Goal: Task Accomplishment & Management: Manage account settings

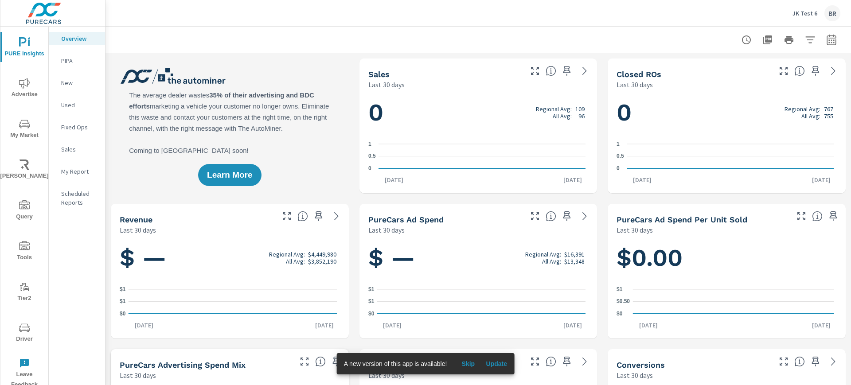
scroll to position [0, 0]
click at [804, 14] on p "JK Test 6" at bounding box center [805, 13] width 25 height 8
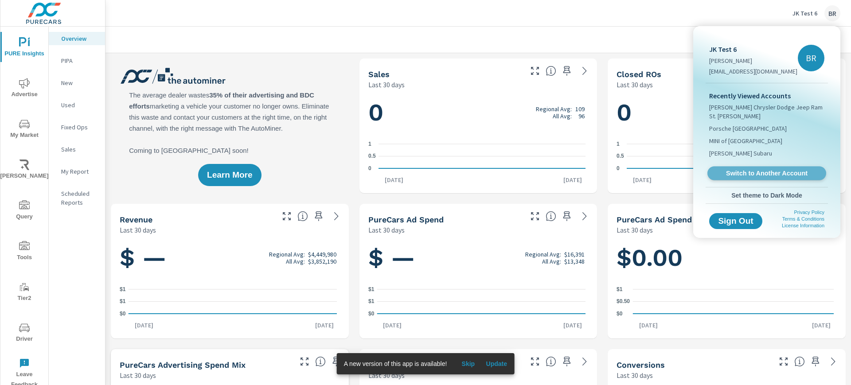
click at [770, 167] on link "Switch to Another Account" at bounding box center [767, 174] width 119 height 14
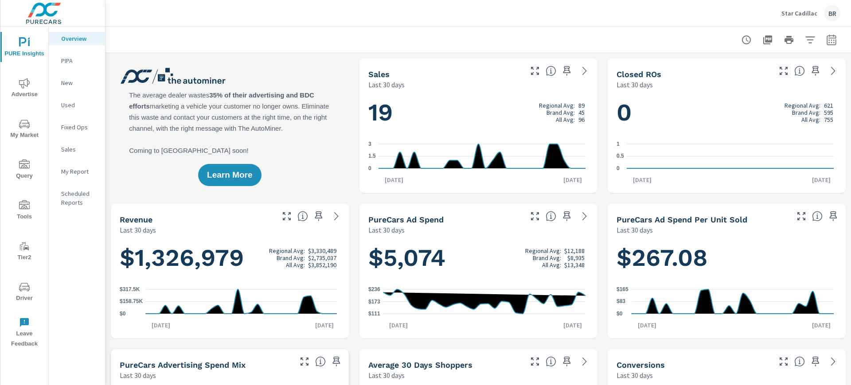
scroll to position [0, 0]
click at [26, 282] on icon "nav menu" at bounding box center [24, 287] width 11 height 11
